Goal: Task Accomplishment & Management: Use online tool/utility

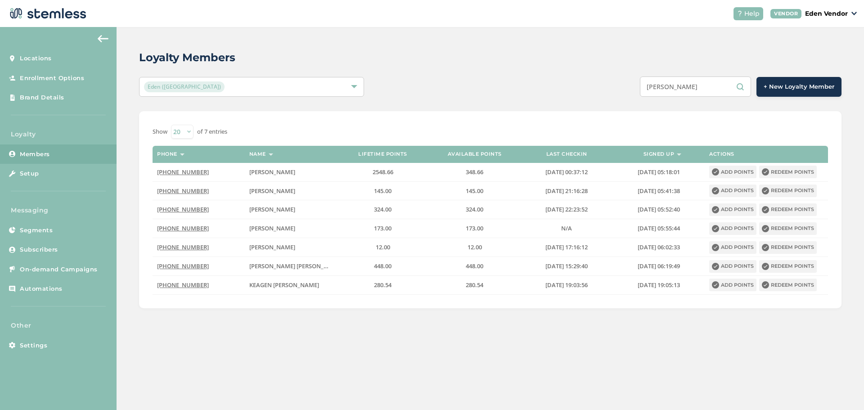
drag, startPoint x: 705, startPoint y: 90, endPoint x: 570, endPoint y: 104, distance: 136.2
click at [576, 104] on div "Loyalty Members Eden ([GEOGRAPHIC_DATA]) [PERSON_NAME] + New Loyalty Member Sho…" at bounding box center [491, 179] width 748 height 304
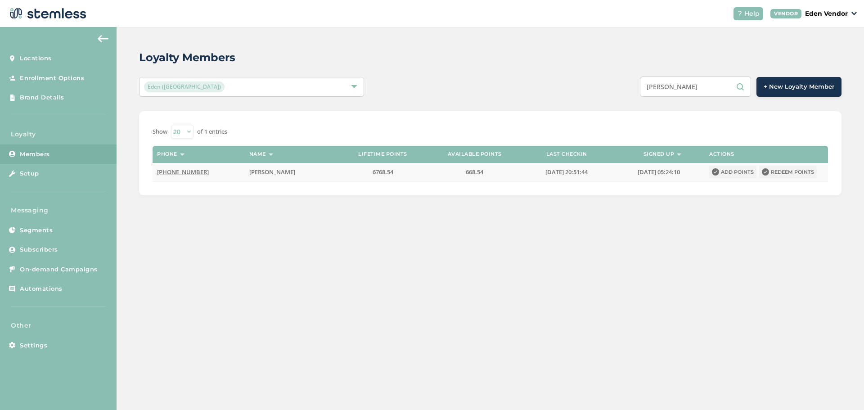
type input "[PERSON_NAME]"
click at [781, 175] on button "Redeem points" at bounding box center [788, 172] width 58 height 13
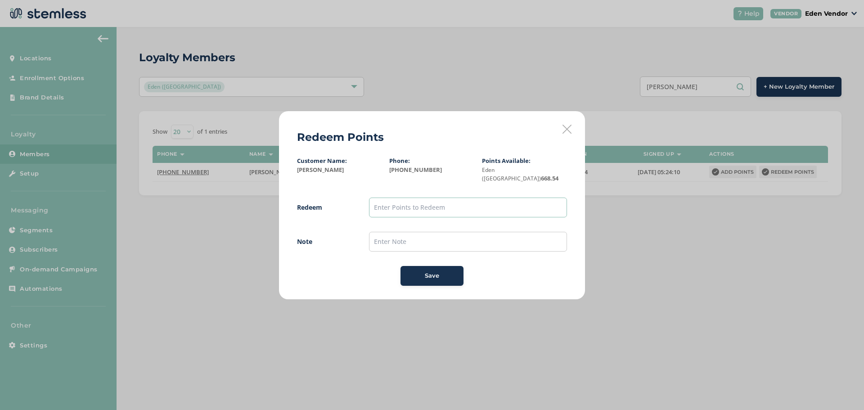
click at [503, 207] on input "text" at bounding box center [468, 208] width 198 height 20
type input "600"
drag, startPoint x: 438, startPoint y: 239, endPoint x: 433, endPoint y: 245, distance: 8.3
click at [433, 244] on input "text" at bounding box center [468, 242] width 198 height 20
type input "[DATE]"
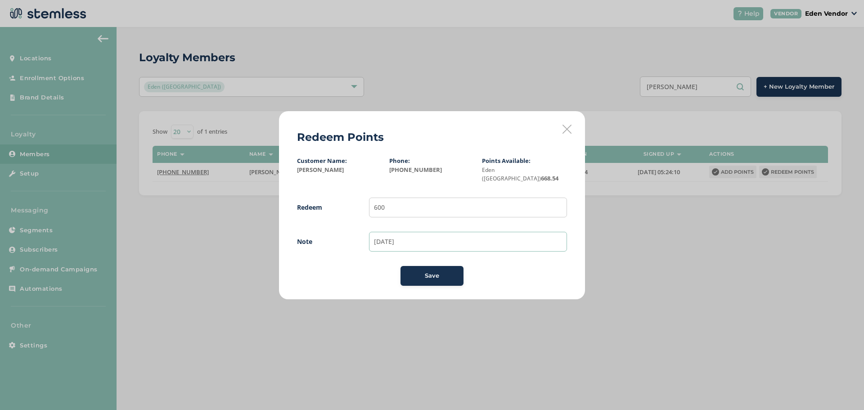
click at [441, 266] on button "Save" at bounding box center [432, 276] width 63 height 20
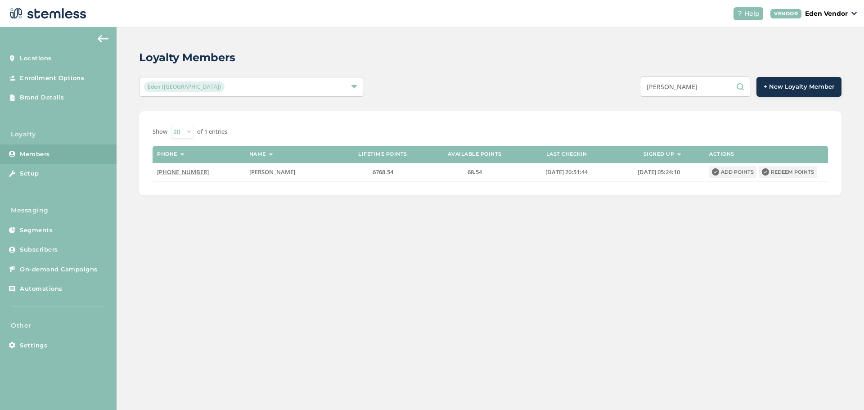
drag, startPoint x: 694, startPoint y: 87, endPoint x: 612, endPoint y: 88, distance: 81.9
click at [610, 83] on div "[PERSON_NAME] + New Loyalty Member" at bounding box center [637, 87] width 410 height 20
type input "[PERSON_NAME]"
click at [795, 174] on button "Redeem points" at bounding box center [788, 172] width 58 height 13
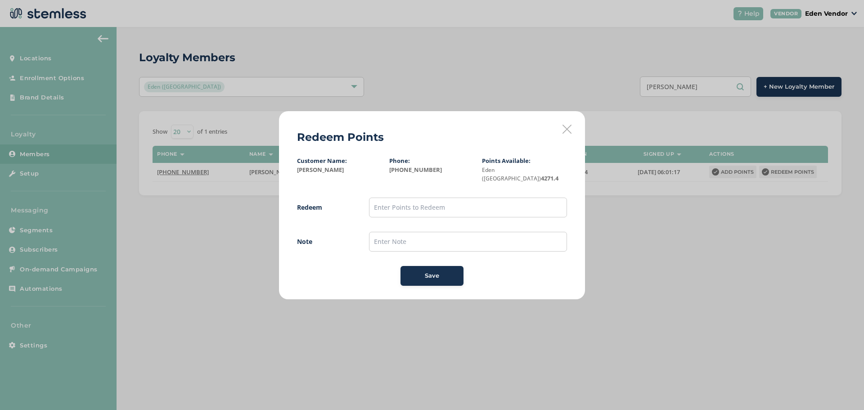
click at [409, 187] on div "Customer Name: [PERSON_NAME] Phone: [PHONE_NUMBER] Points Available: Eden (Okmu…" at bounding box center [432, 221] width 270 height 130
click at [408, 198] on input "text" at bounding box center [468, 208] width 198 height 20
click at [410, 190] on div "Customer Name: [PERSON_NAME] Phone: [PHONE_NUMBER] Points Available: Eden (Okmu…" at bounding box center [432, 221] width 270 height 130
click at [408, 202] on input "10" at bounding box center [468, 208] width 198 height 20
type input "15"
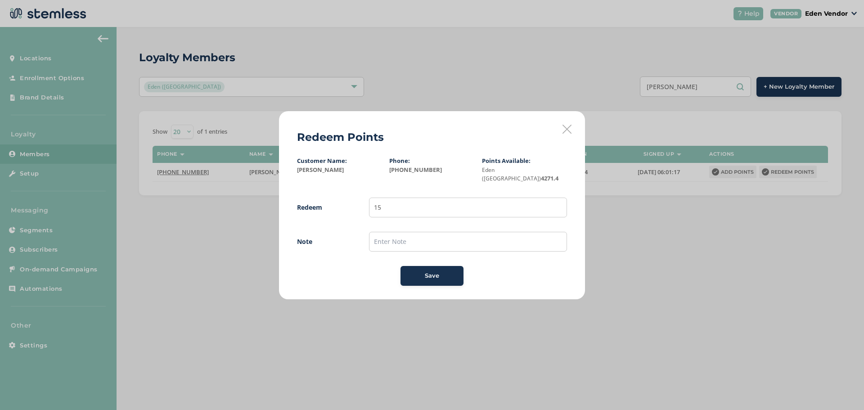
click at [426, 271] on span "Save" at bounding box center [432, 275] width 14 height 9
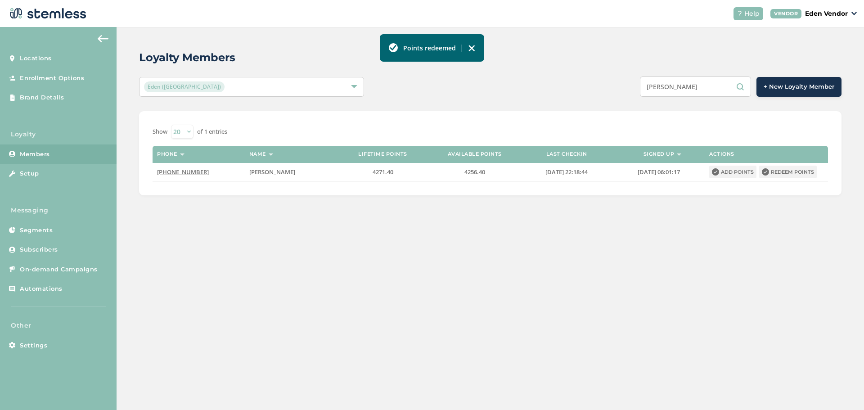
click at [471, 48] on img at bounding box center [471, 48] width 7 height 7
drag, startPoint x: 706, startPoint y: 86, endPoint x: 631, endPoint y: 87, distance: 75.2
click at [631, 87] on div "[PERSON_NAME] + New Loyalty Member" at bounding box center [637, 87] width 410 height 20
